Goal: Task Accomplishment & Management: Use online tool/utility

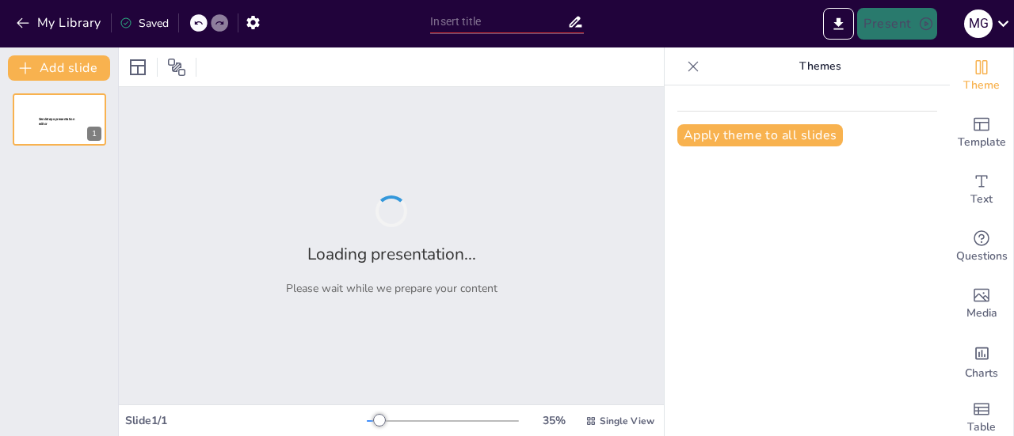
type input "[MEDICAL_DATA]: Microorganismo, Alimentos y Síntomas"
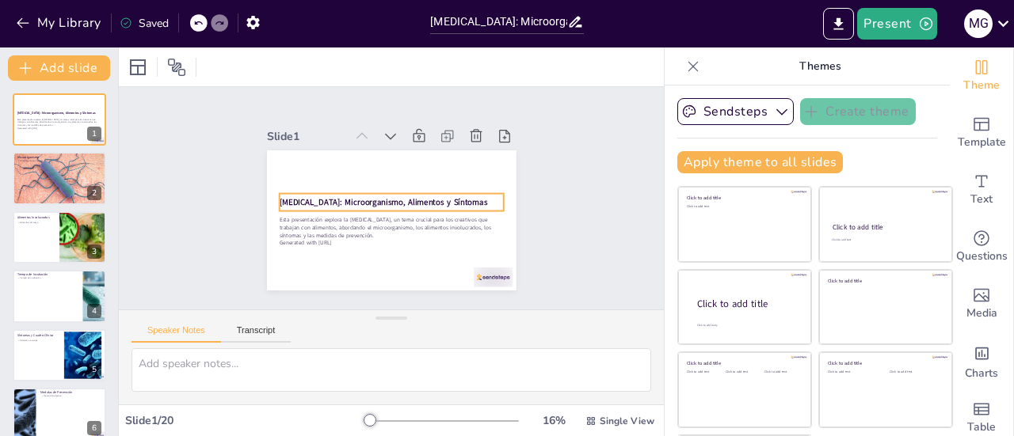
checkbox input "true"
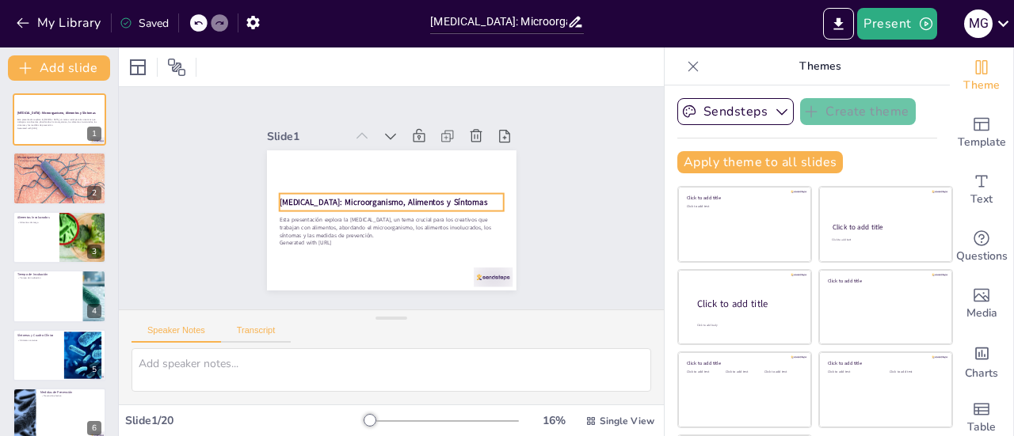
checkbox input "true"
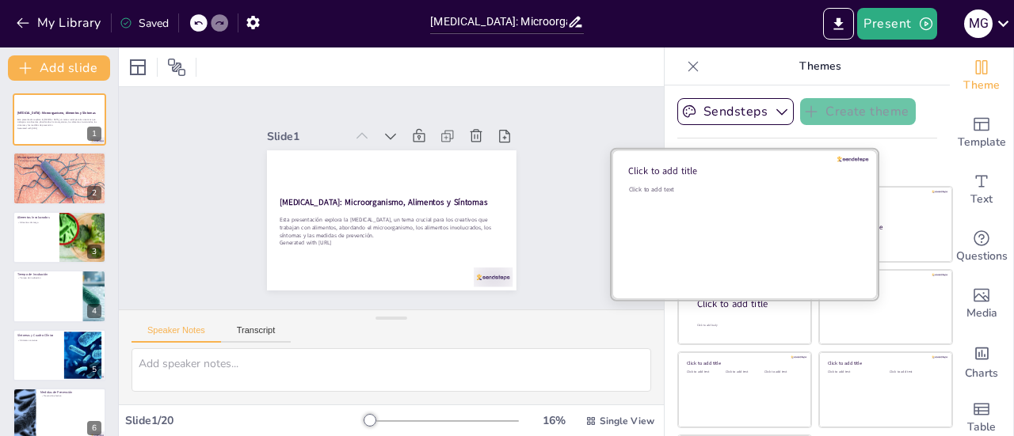
checkbox input "true"
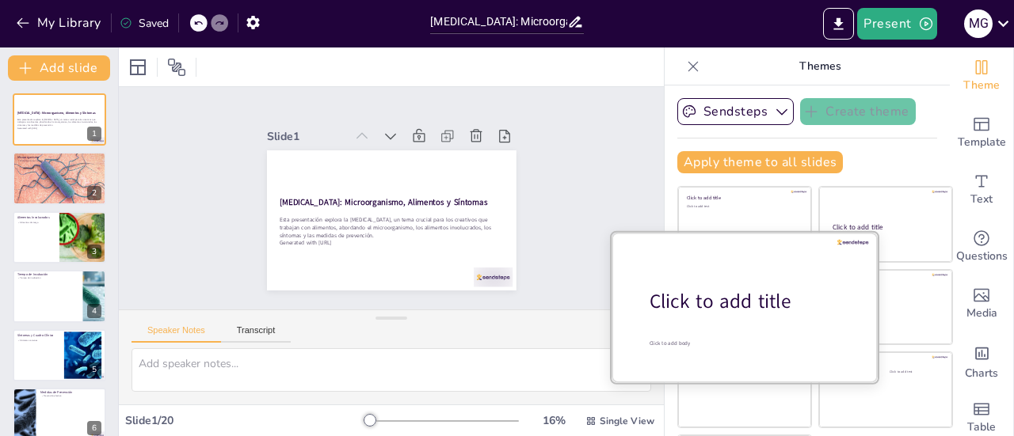
click at [708, 292] on div "Click to add title" at bounding box center [751, 301] width 202 height 27
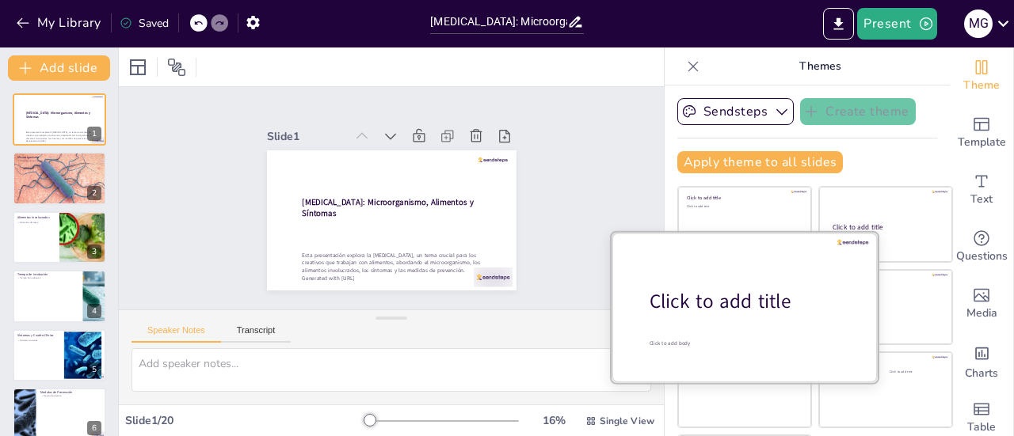
checkbox input "true"
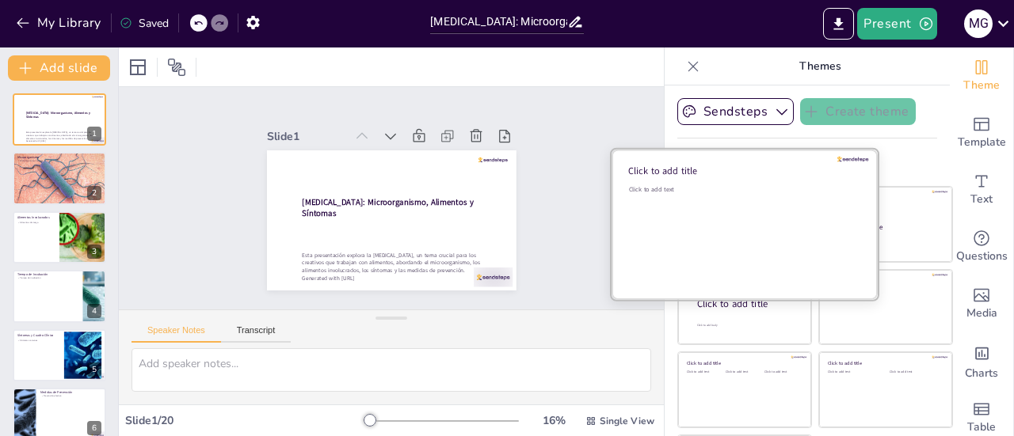
click at [708, 189] on div "Click to add text" at bounding box center [742, 189] width 227 height 9
checkbox input "true"
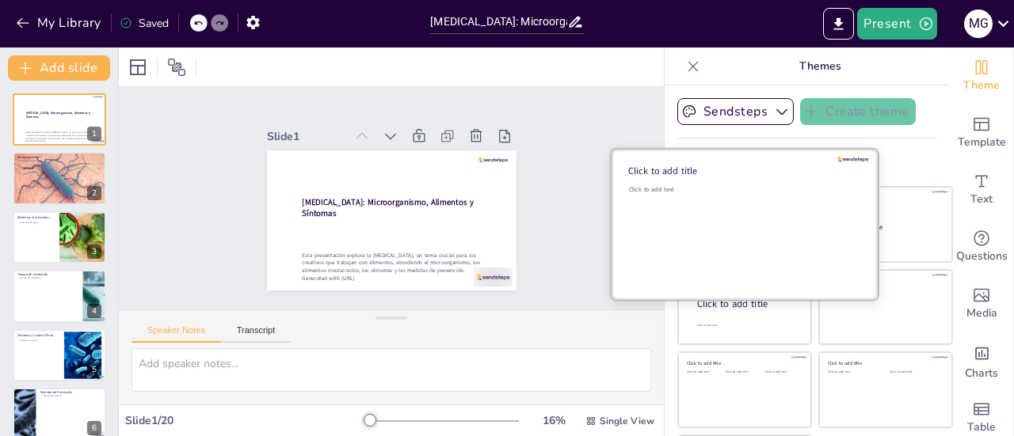
checkbox input "true"
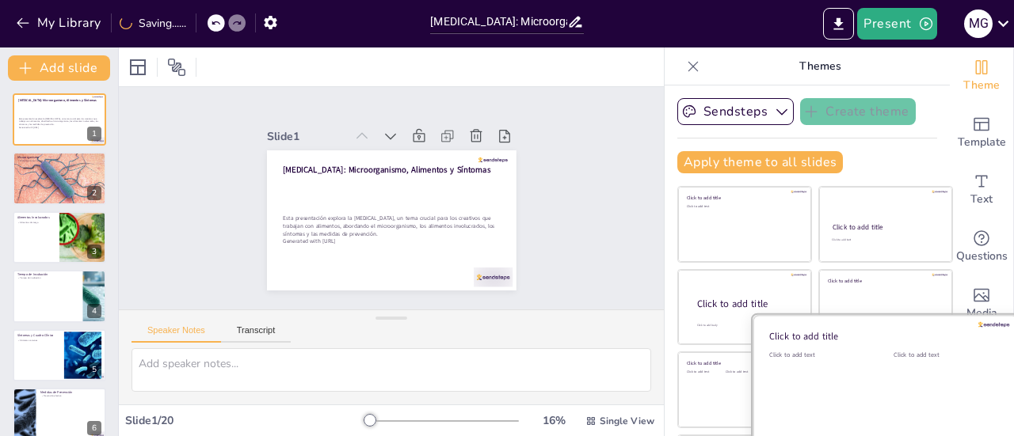
click at [894, 392] on div "Click to add text" at bounding box center [944, 400] width 101 height 98
checkbox input "true"
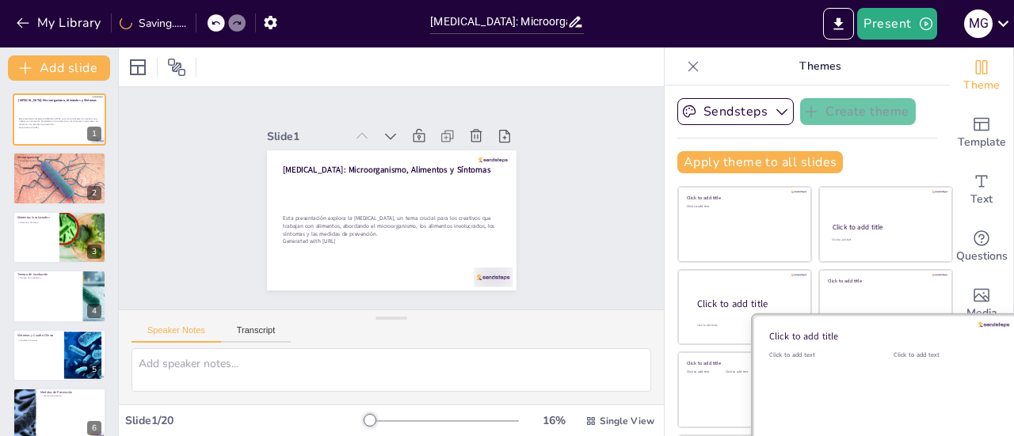
checkbox input "true"
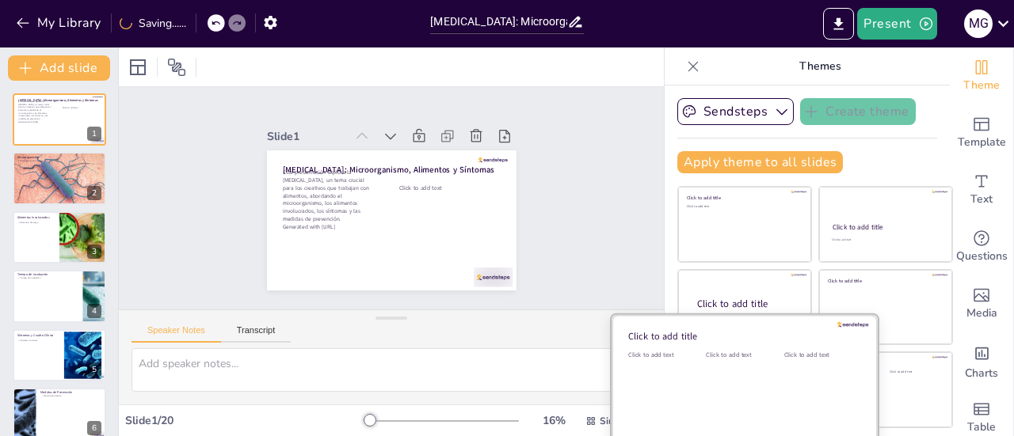
click at [710, 394] on div "Click to add text" at bounding box center [741, 400] width 71 height 98
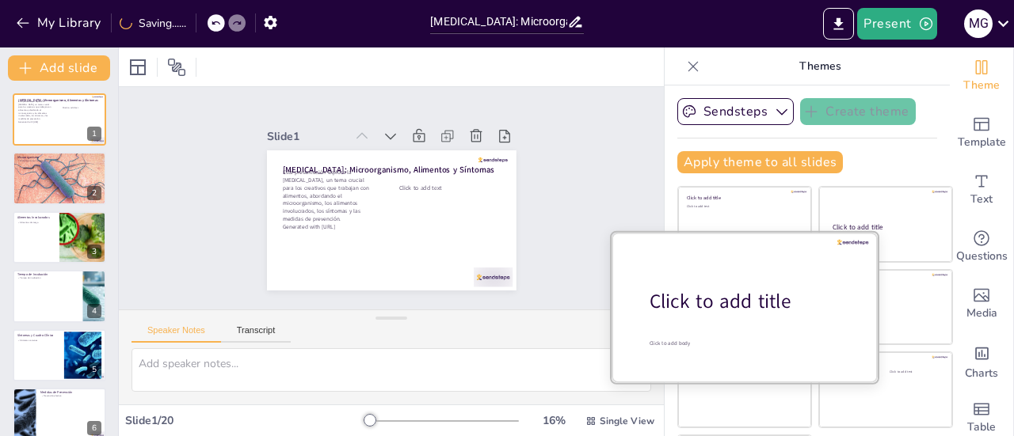
checkbox input "true"
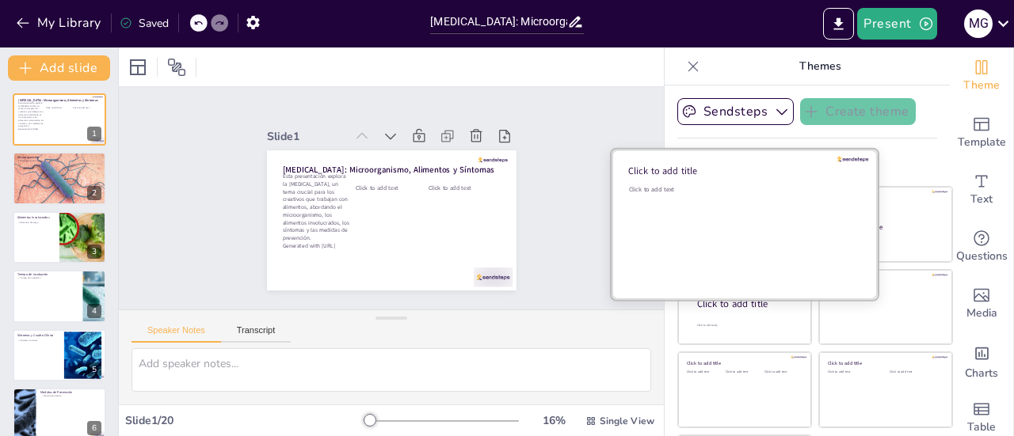
click at [694, 209] on div "Click to add text" at bounding box center [742, 234] width 227 height 98
checkbox input "true"
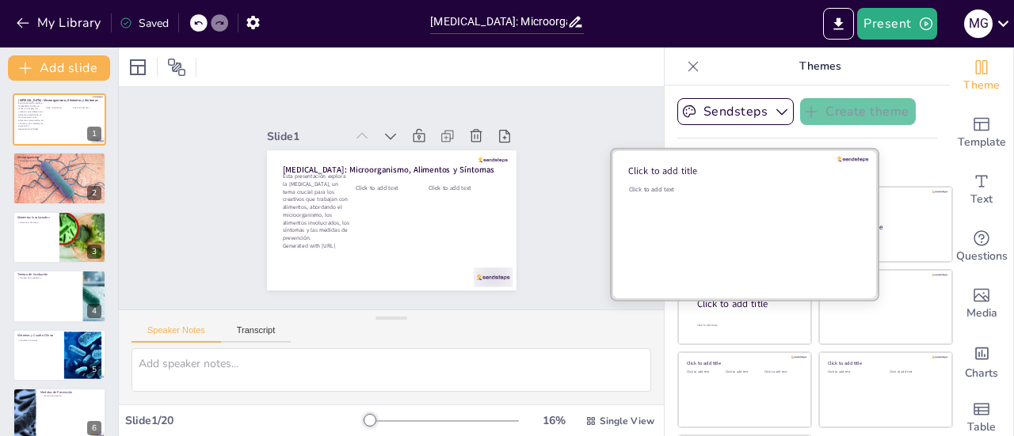
checkbox input "true"
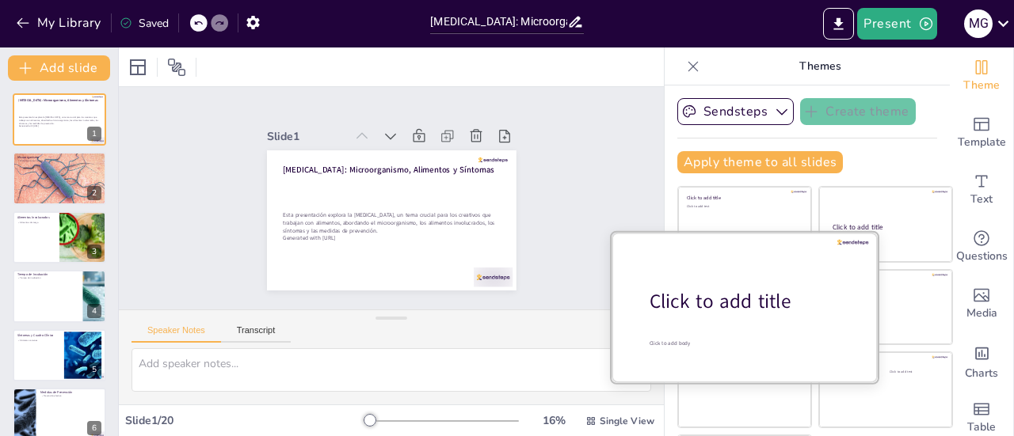
click at [729, 308] on div "Click to add title" at bounding box center [751, 301] width 202 height 27
checkbox input "true"
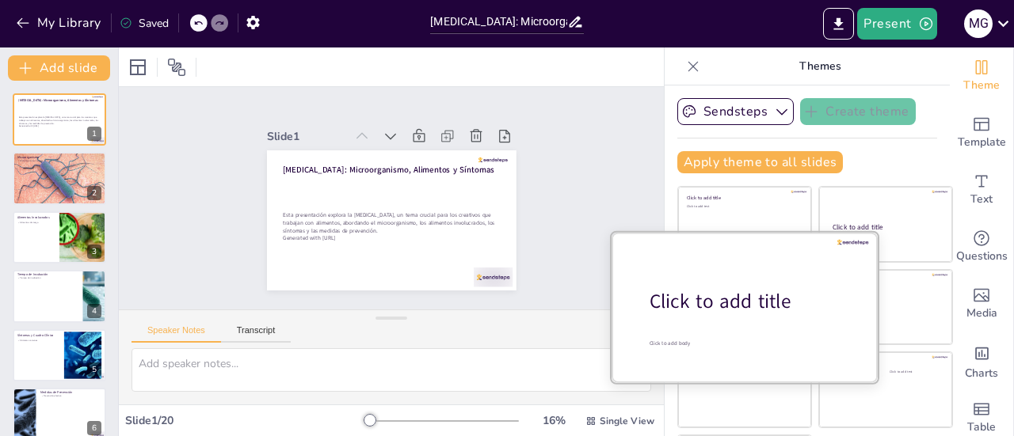
checkbox input "true"
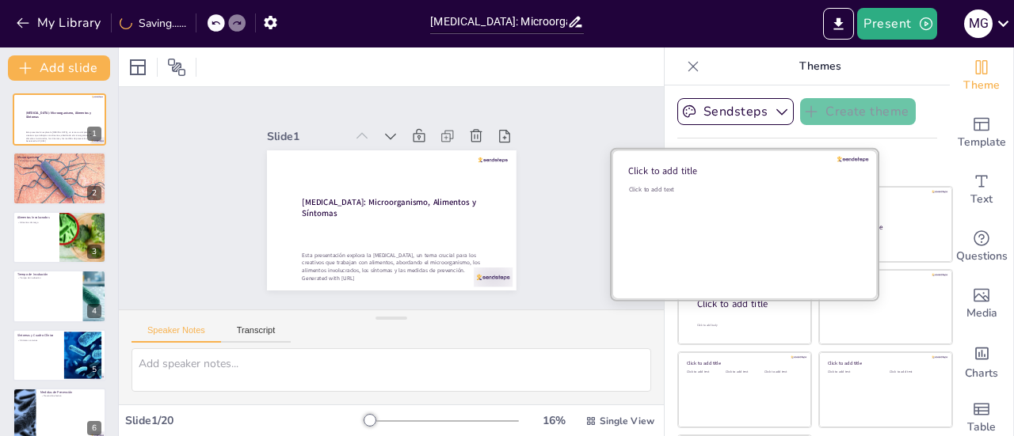
click at [721, 192] on div "Click to add text" at bounding box center [742, 189] width 227 height 9
checkbox input "true"
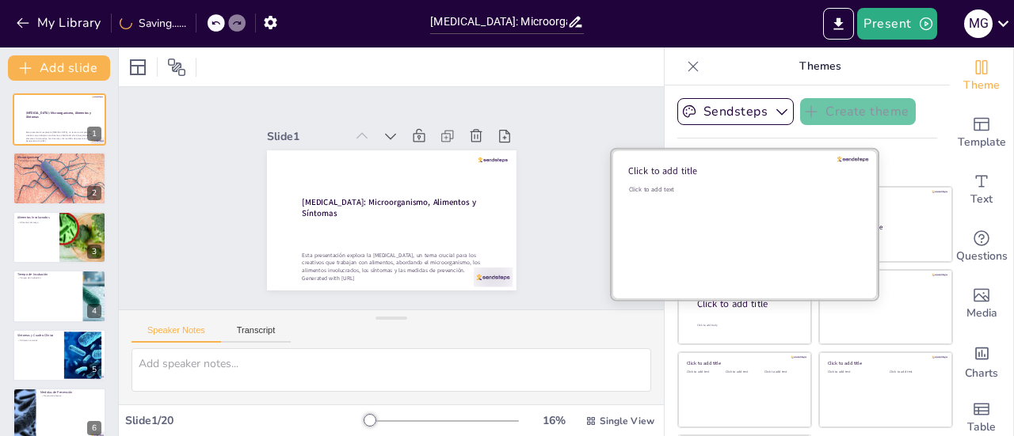
checkbox input "true"
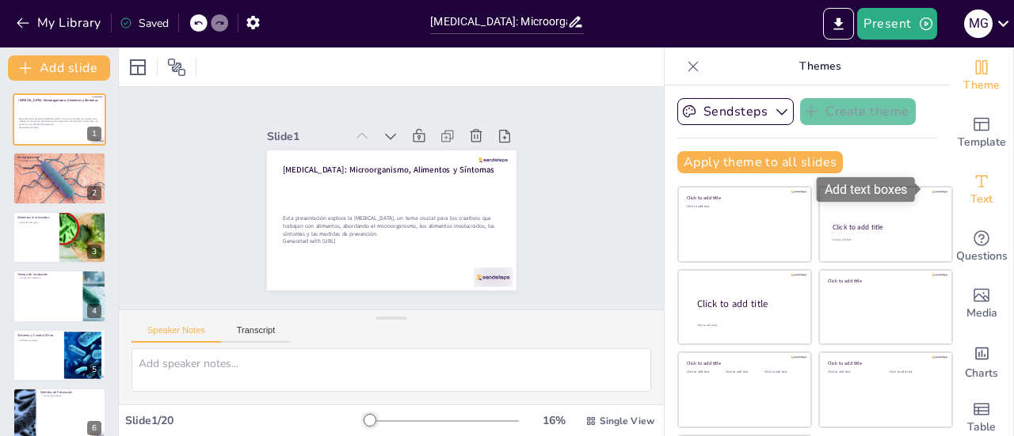
click at [970, 198] on span "Text" at bounding box center [981, 199] width 22 height 17
checkbox input "true"
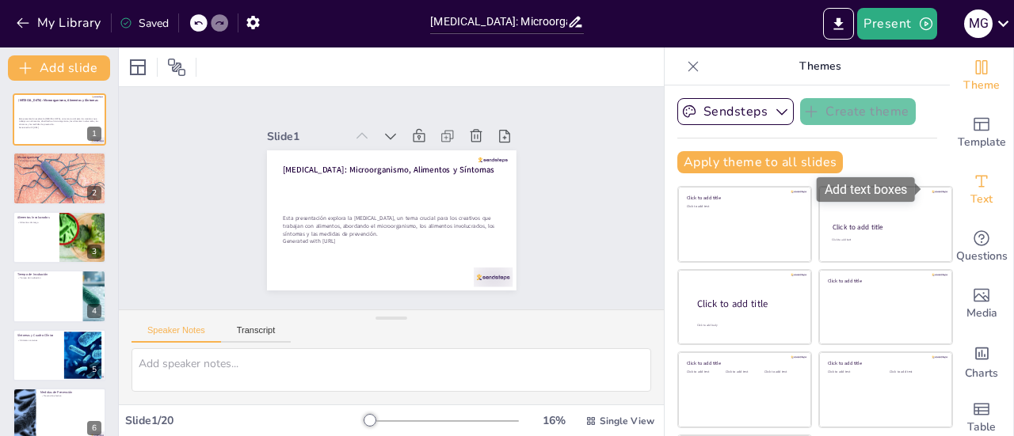
checkbox input "true"
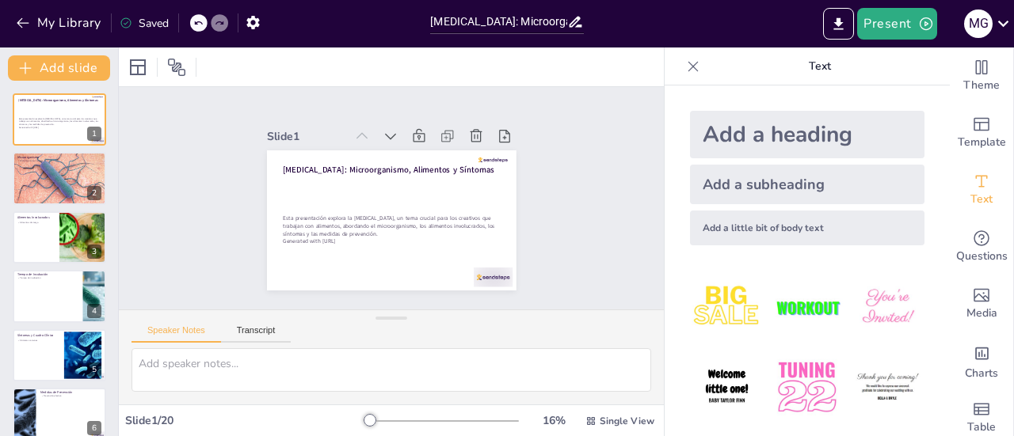
click at [750, 180] on div "Add a subheading" at bounding box center [807, 185] width 234 height 40
checkbox input "true"
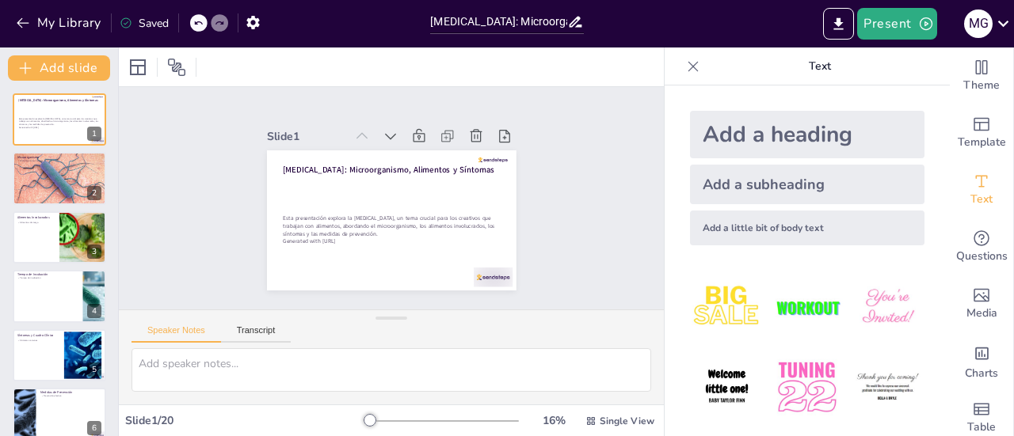
checkbox input "true"
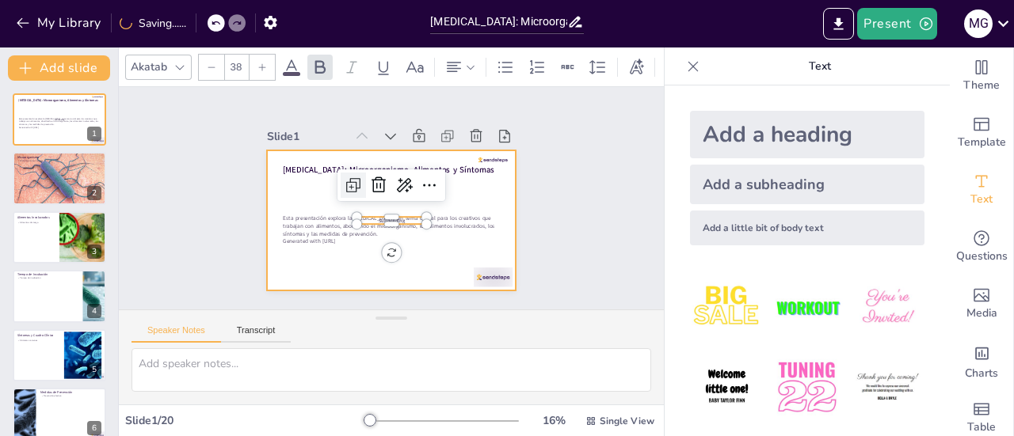
checkbox input "true"
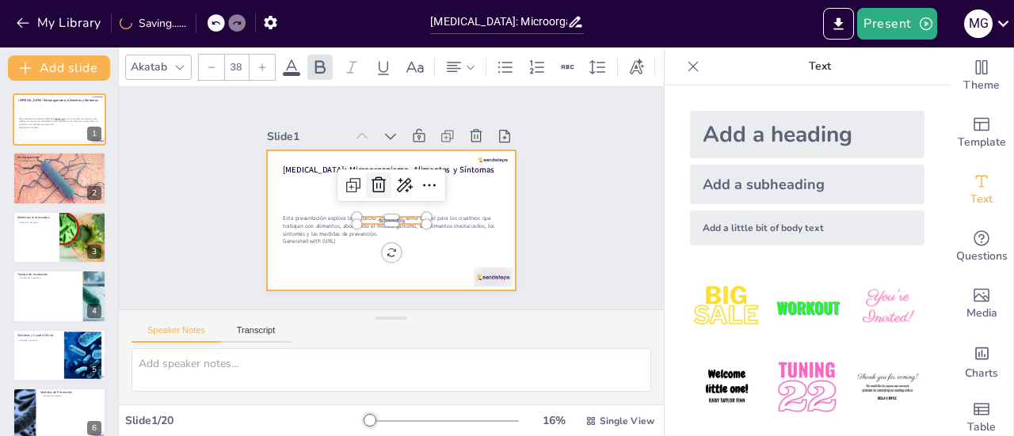
checkbox input "true"
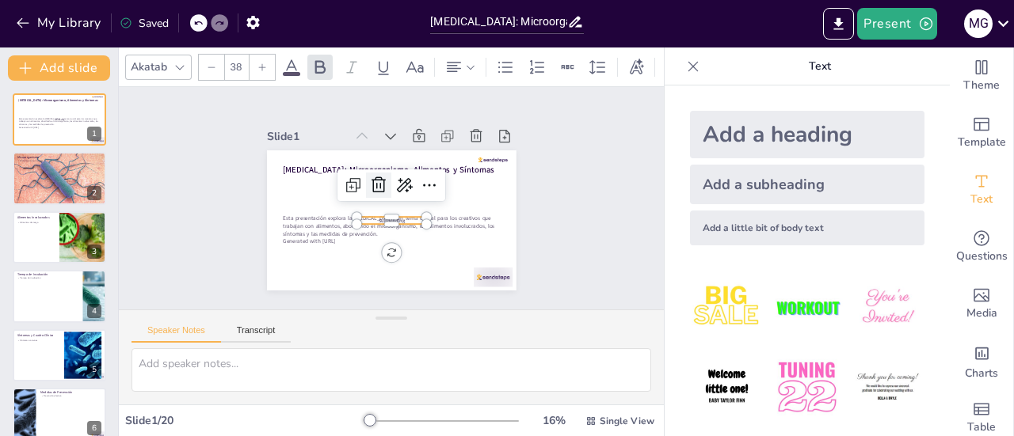
click at [371, 202] on icon at bounding box center [379, 212] width 21 height 21
checkbox input "true"
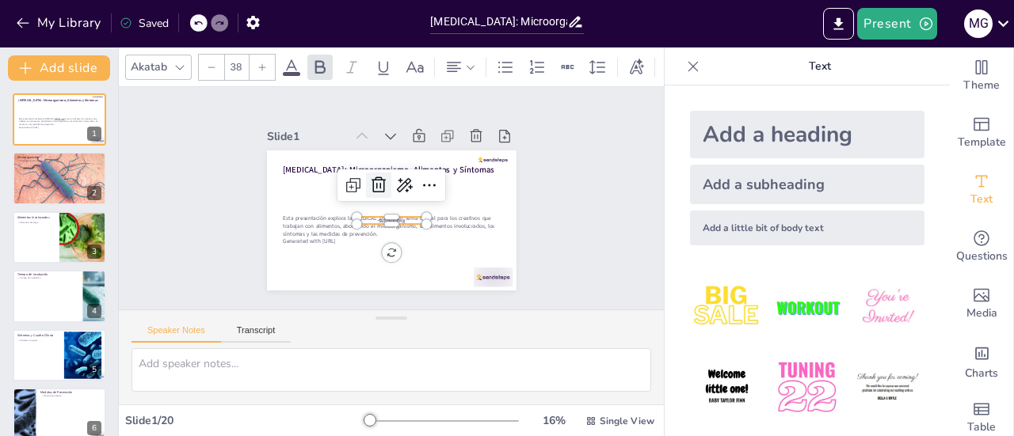
checkbox input "true"
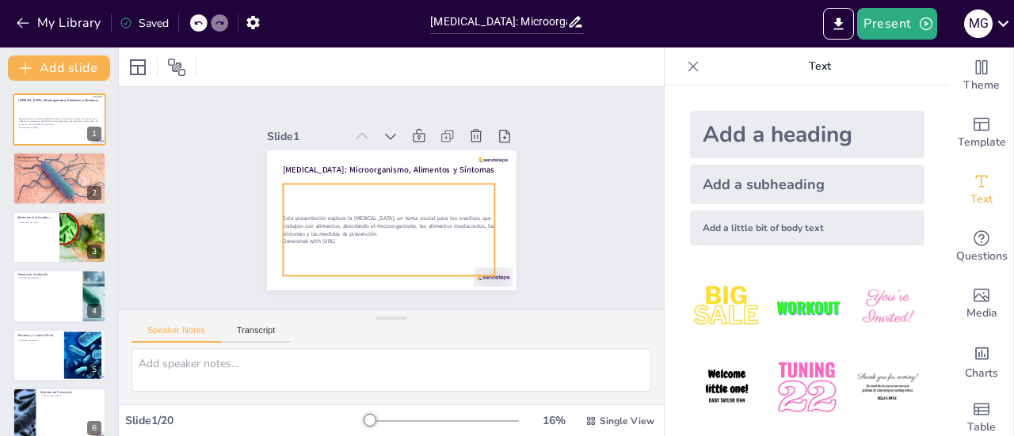
checkbox input "true"
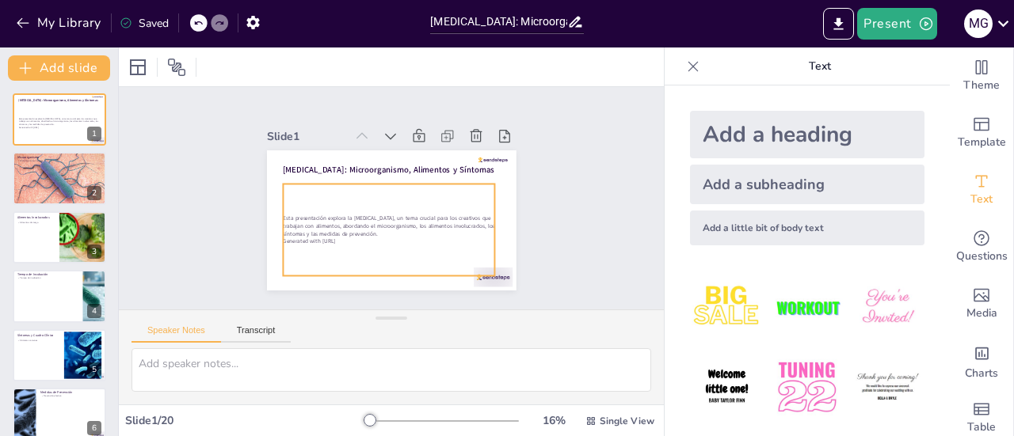
checkbox input "true"
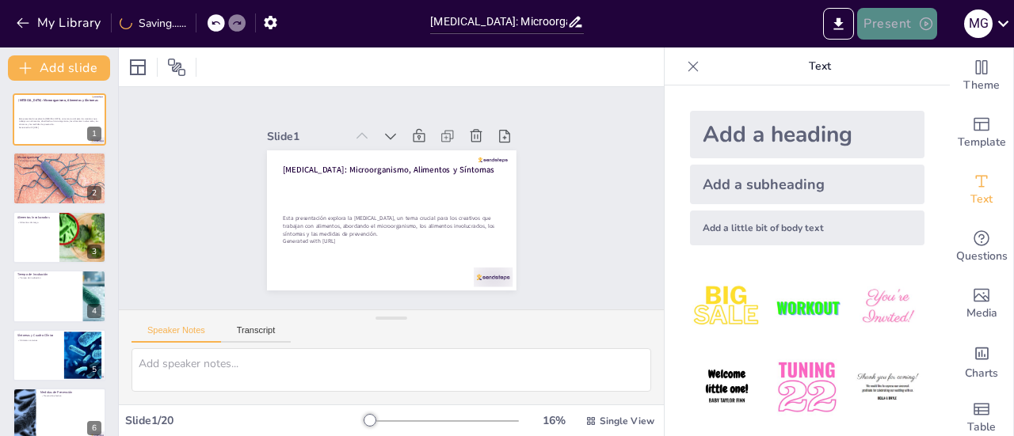
click at [899, 18] on button "Present" at bounding box center [896, 24] width 79 height 32
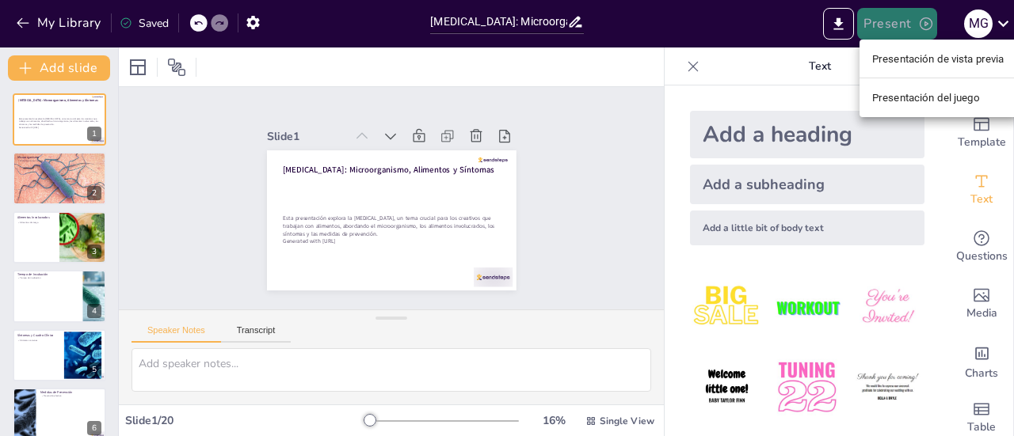
click at [899, 18] on div at bounding box center [507, 218] width 1014 height 436
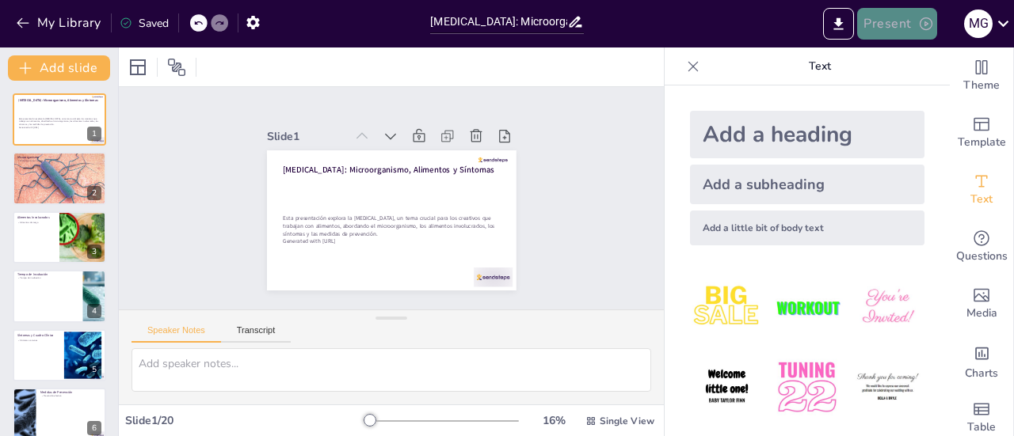
click at [924, 25] on icon "button" at bounding box center [926, 24] width 16 height 16
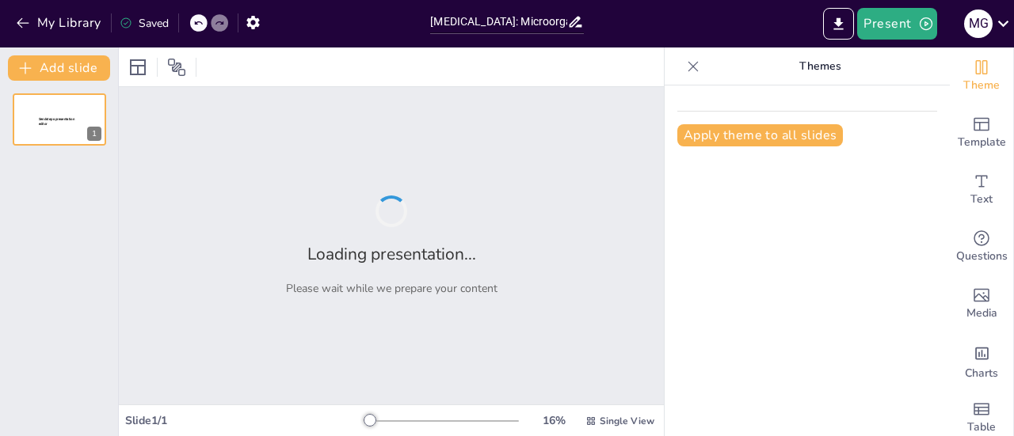
type input "[MEDICAL_DATA]: Microorganismo, Alimentos y Síntomas"
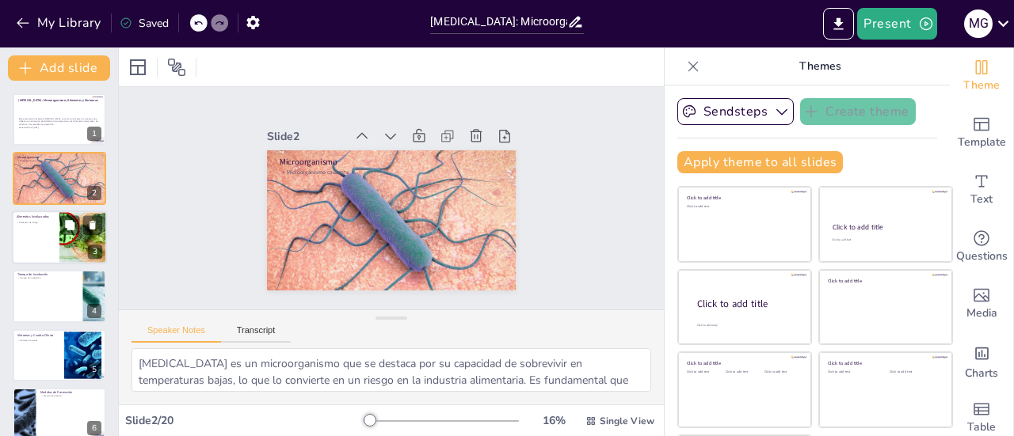
type textarea "[MEDICAL_DATA] es un microorganismo que se destaca por su capacidad de sobreviv…"
checkbox input "true"
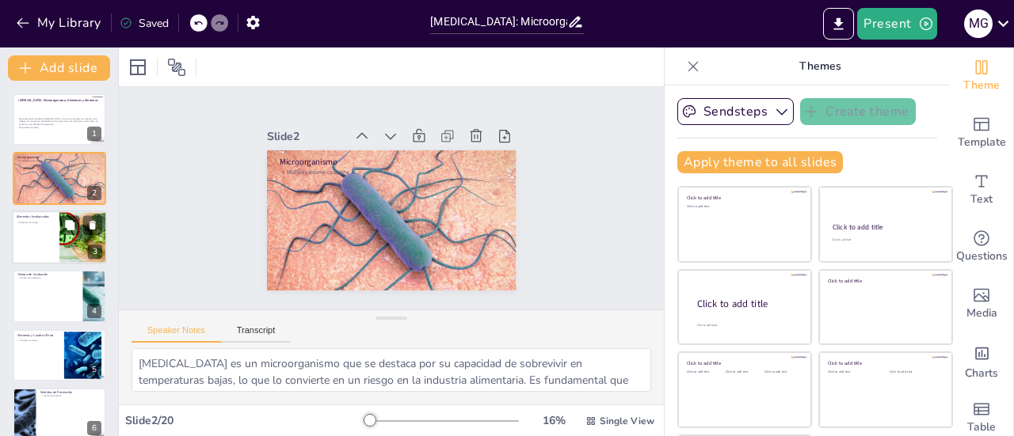
checkbox input "true"
click at [48, 228] on div at bounding box center [59, 238] width 95 height 54
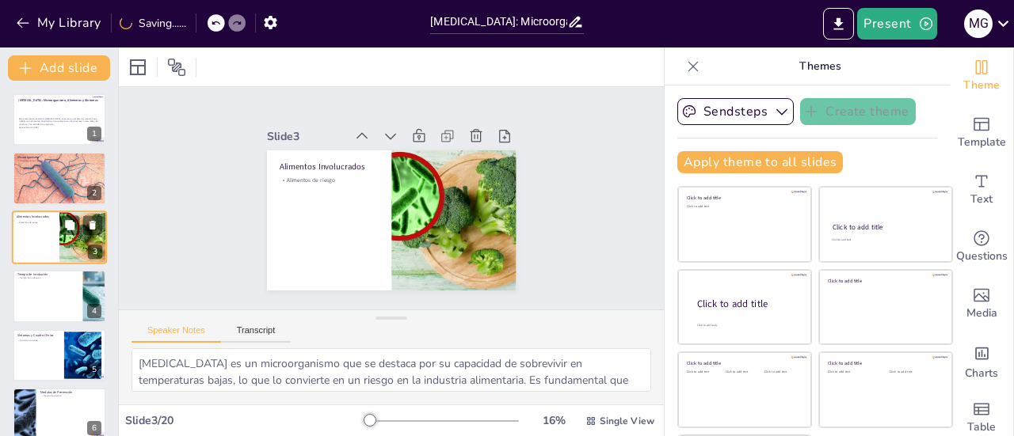
type textarea "La identificación de los alimentos involucrados es clave para prevenir la [MEDI…"
checkbox input "true"
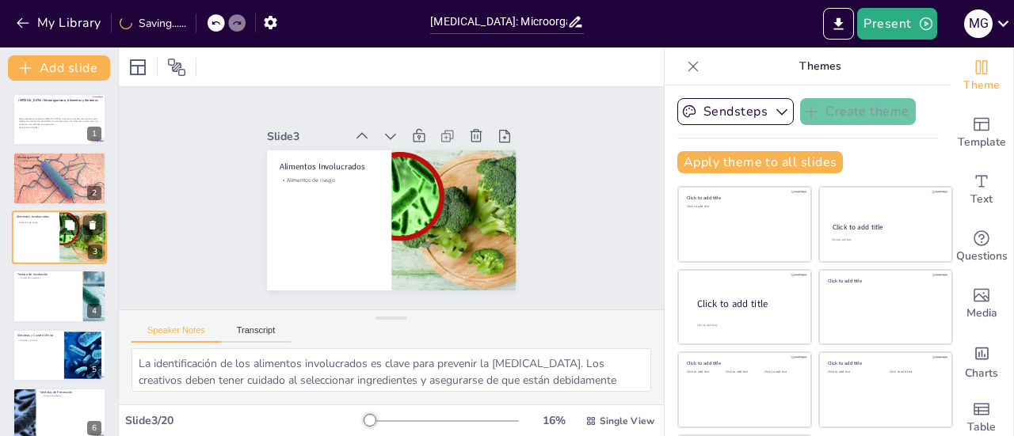
checkbox input "true"
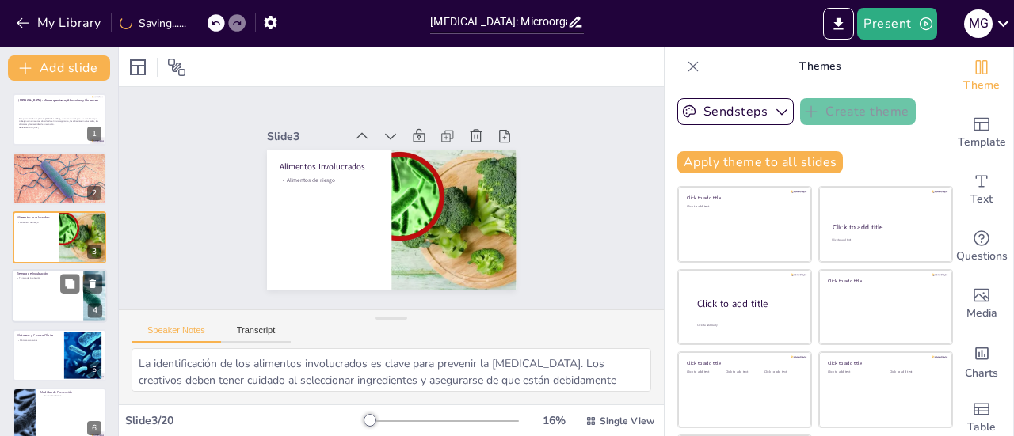
checkbox input "true"
click at [41, 299] on div at bounding box center [59, 296] width 95 height 54
type textarea "Comprender el tiempo de incubación es vital para el diagnóstico temprano. Los c…"
checkbox input "true"
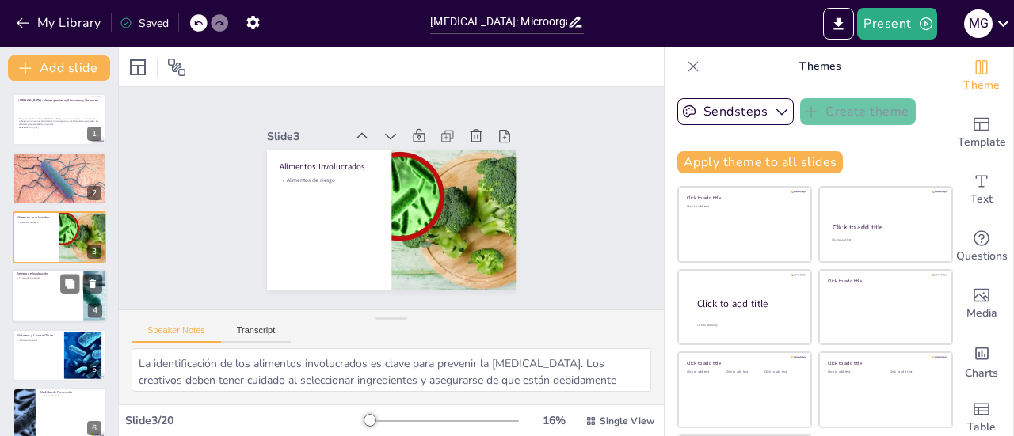
checkbox input "true"
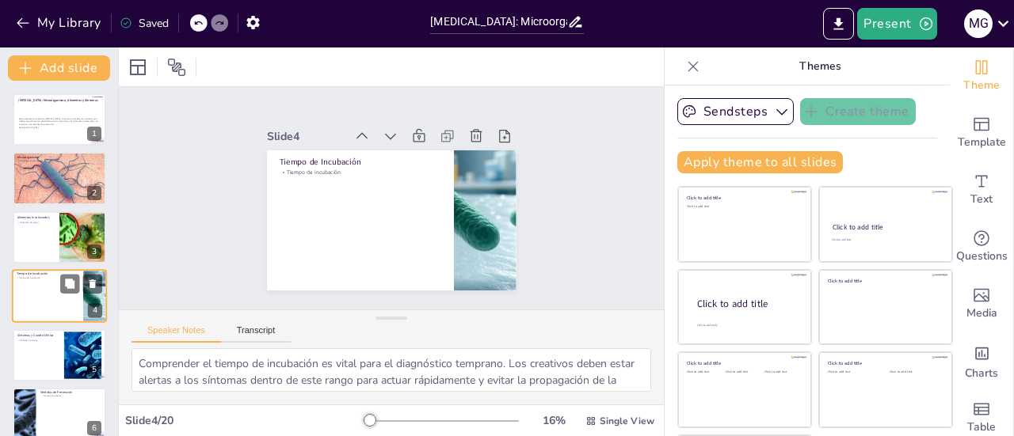
scroll to position [38, 0]
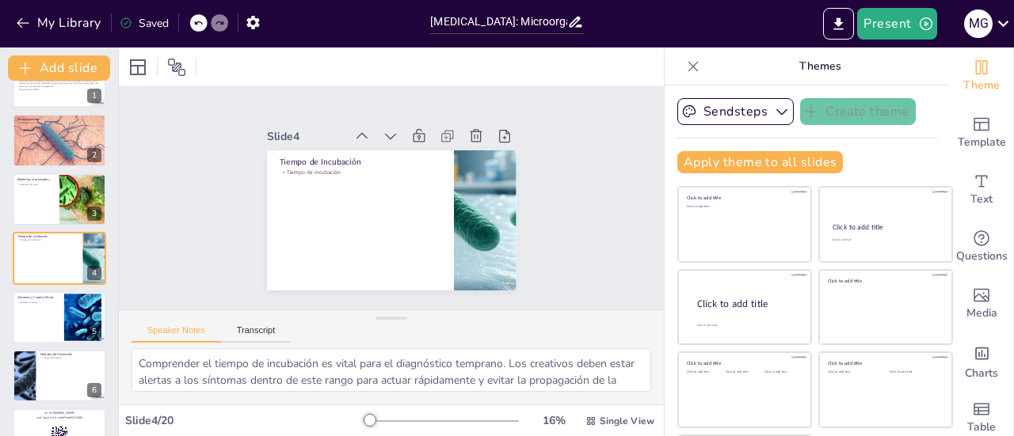
checkbox input "true"
